Goal: Task Accomplishment & Management: Manage account settings

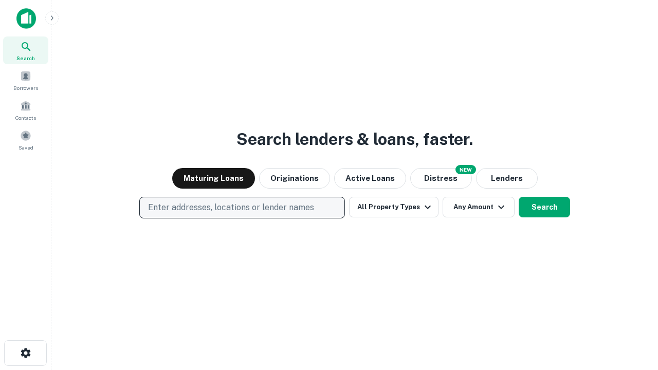
click at [242, 208] on p "Enter addresses, locations or lender names" at bounding box center [231, 207] width 166 height 12
type input "**********"
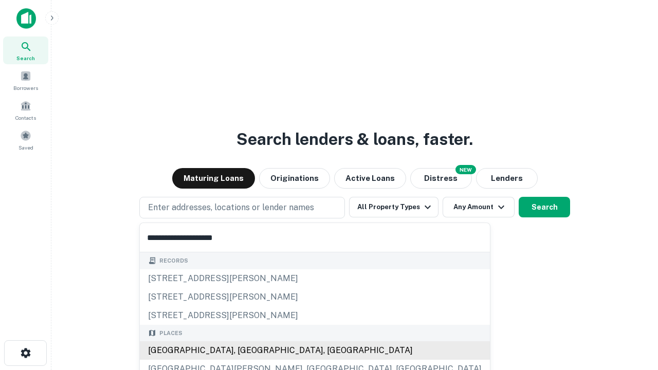
click at [246, 350] on div "[GEOGRAPHIC_DATA], [GEOGRAPHIC_DATA], [GEOGRAPHIC_DATA]" at bounding box center [315, 350] width 350 height 19
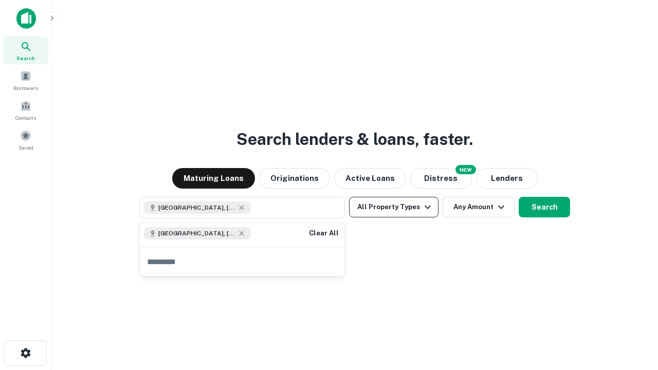
click at [394, 207] on button "All Property Types" at bounding box center [393, 207] width 89 height 21
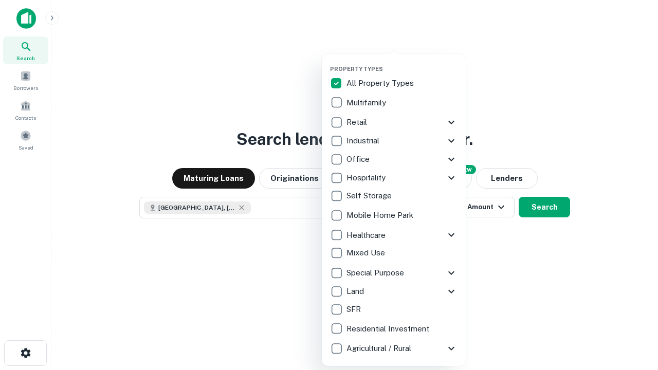
click at [402, 62] on button "button" at bounding box center [402, 62] width 144 height 1
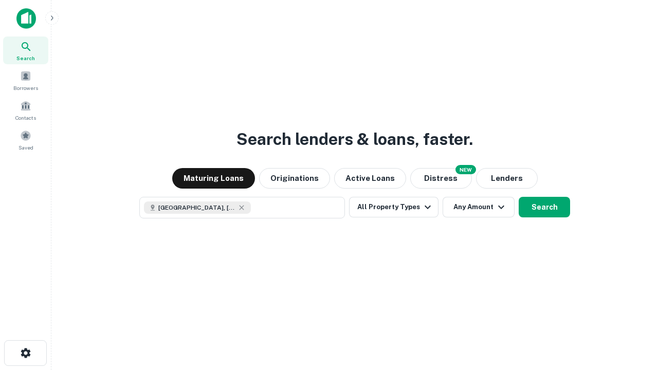
scroll to position [16, 0]
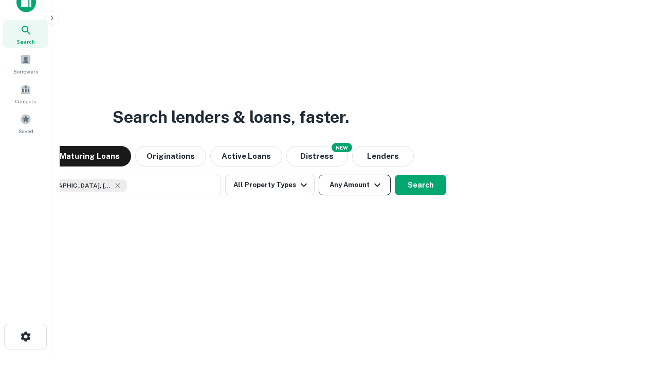
click at [319, 175] on button "Any Amount" at bounding box center [355, 185] width 72 height 21
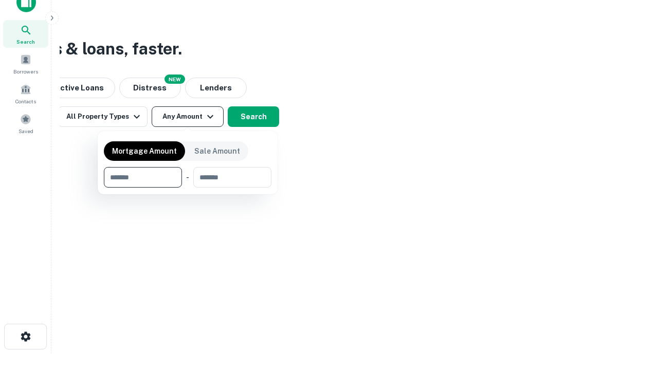
type input "*******"
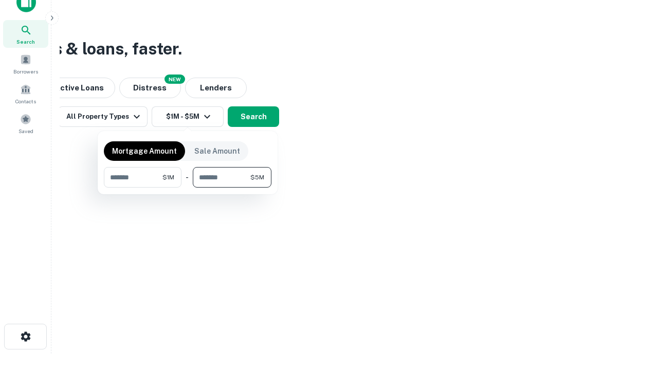
type input "*******"
click at [188, 188] on button "button" at bounding box center [188, 188] width 168 height 1
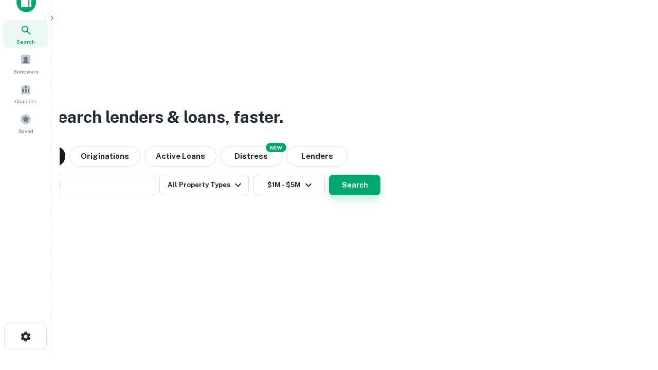
click at [329, 175] on button "Search" at bounding box center [354, 185] width 51 height 21
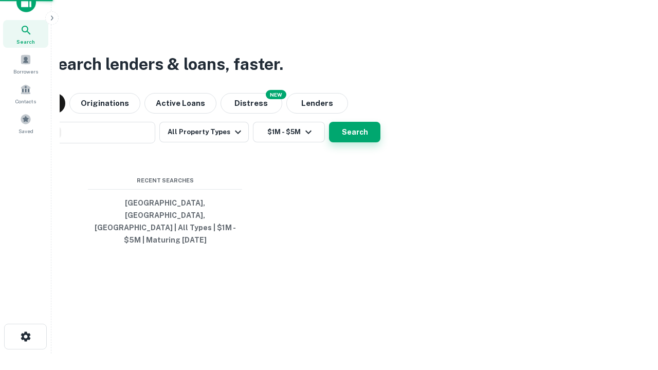
scroll to position [33, 291]
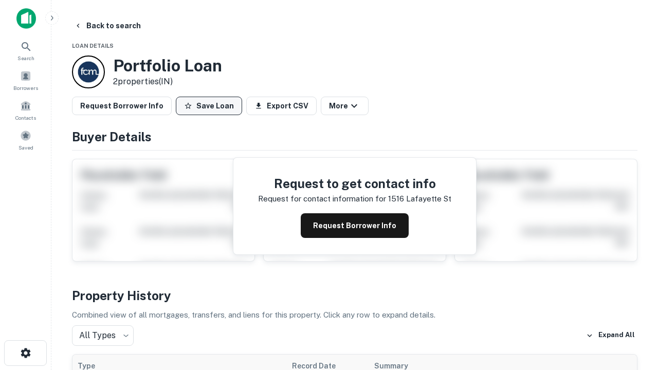
click at [209, 106] on button "Save Loan" at bounding box center [209, 106] width 66 height 19
click at [211, 106] on button "Loan Saved" at bounding box center [211, 106] width 71 height 19
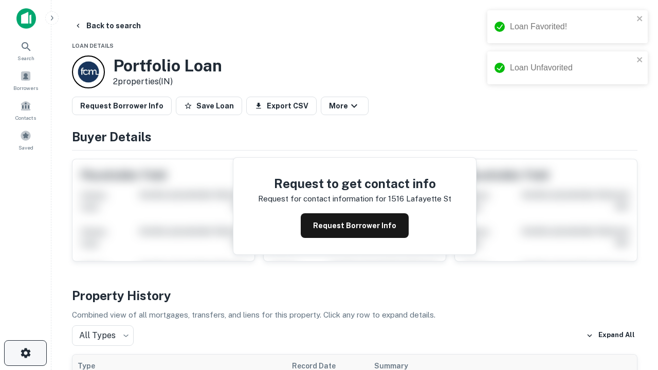
click at [25, 353] on icon "button" at bounding box center [26, 353] width 12 height 12
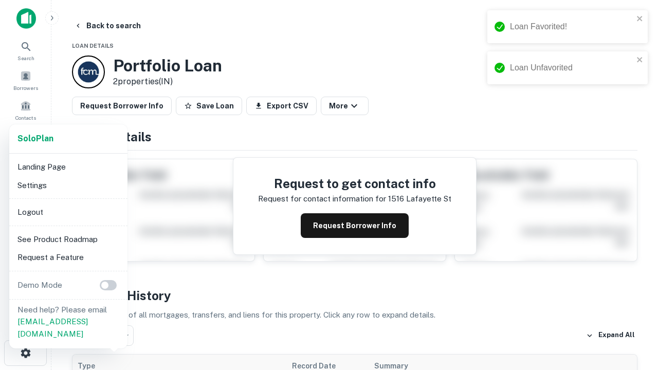
click at [68, 212] on li "Logout" at bounding box center [68, 212] width 110 height 19
